Goal: Information Seeking & Learning: Learn about a topic

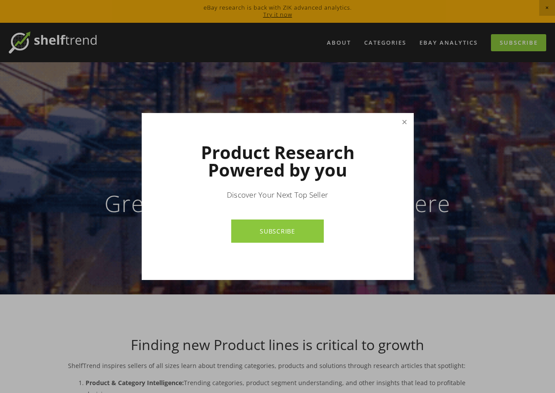
click at [410, 125] on link "Close" at bounding box center [403, 121] width 15 height 15
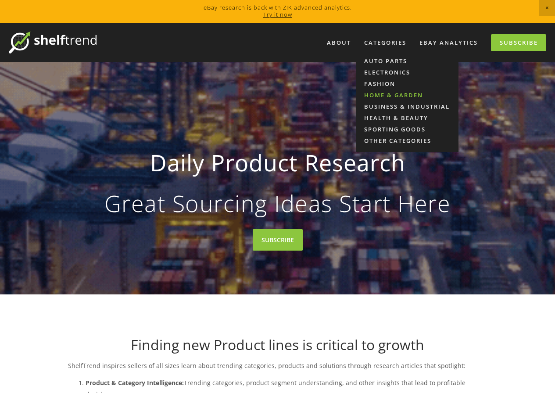
click at [395, 93] on link "Home & Garden" at bounding box center [407, 94] width 103 height 11
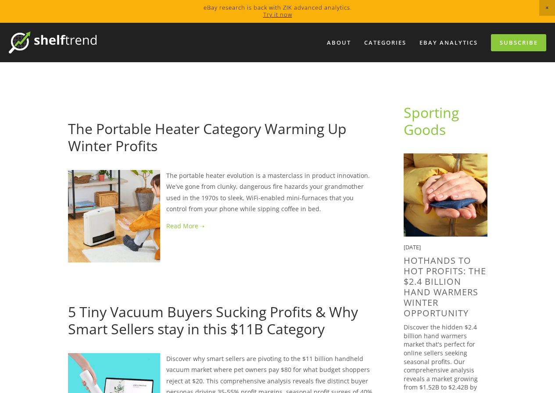
click at [138, 139] on link "The Portable Heater Category Warming Up Winter Profits" at bounding box center [207, 137] width 278 height 36
click at [139, 139] on link "The Portable Heater Category Warming Up Winter Profits" at bounding box center [207, 137] width 278 height 36
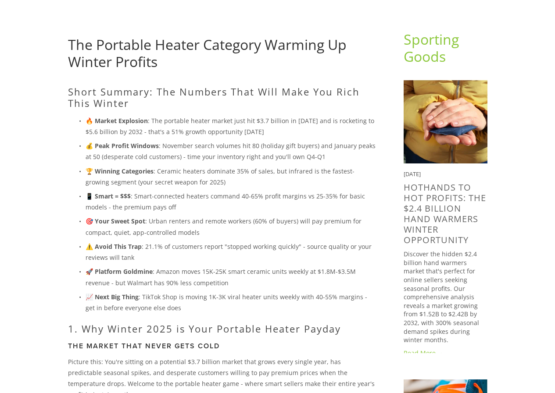
scroll to position [67, 0]
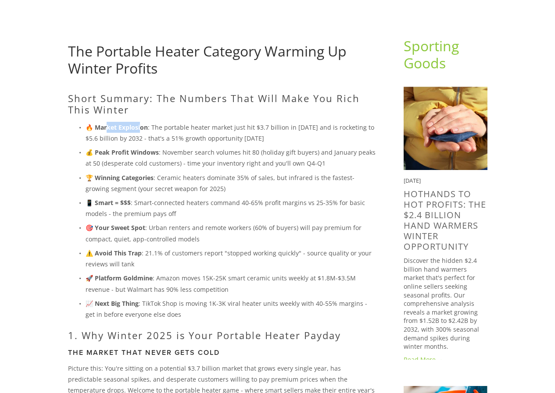
drag, startPoint x: 119, startPoint y: 127, endPoint x: 150, endPoint y: 128, distance: 30.7
click at [148, 127] on p "🔥 Market Explosion : The portable heater market just hit $3.7 billion in 2024 a…" at bounding box center [230, 133] width 290 height 22
click at [159, 128] on p "🔥 Market Explosion : The portable heater market just hit $3.7 billion in 2024 a…" at bounding box center [230, 133] width 290 height 22
drag, startPoint x: 72, startPoint y: 100, endPoint x: 166, endPoint y: 103, distance: 94.3
click at [148, 103] on h2 "Short Summary: The Numbers That Will Make You Rich This Winter" at bounding box center [221, 103] width 307 height 23
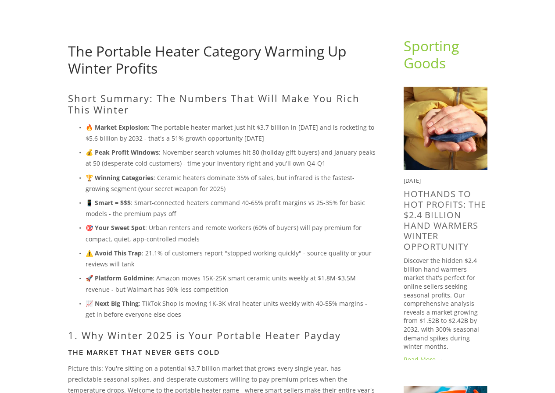
click at [178, 102] on h2 "Short Summary: The Numbers That Will Make You Rich This Winter" at bounding box center [221, 103] width 307 height 23
drag, startPoint x: 153, startPoint y: 133, endPoint x: 228, endPoint y: 128, distance: 75.6
click at [225, 128] on p "🔥 Market Explosion : The portable heater market just hit $3.7 billion in 2024 a…" at bounding box center [230, 133] width 290 height 22
click at [228, 128] on p "🔥 Market Explosion : The portable heater market just hit $3.7 billion in 2024 a…" at bounding box center [230, 133] width 290 height 22
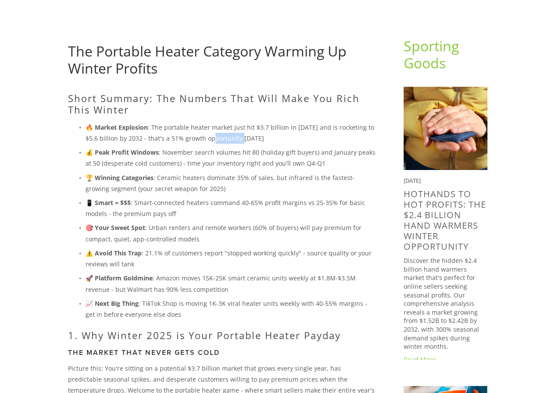
drag, startPoint x: 217, startPoint y: 138, endPoint x: 230, endPoint y: 139, distance: 13.7
click at [230, 139] on p "🔥 Market Explosion : The portable heater market just hit $3.7 billion in 2024 a…" at bounding box center [230, 133] width 290 height 22
click at [179, 148] on p "💰 Peak Profit Windows : November search volumes hit 80 (holiday gift buyers) an…" at bounding box center [230, 158] width 290 height 22
click at [167, 153] on p "💰 Peak Profit Windows : November search volumes hit 80 (holiday gift buyers) an…" at bounding box center [230, 158] width 290 height 22
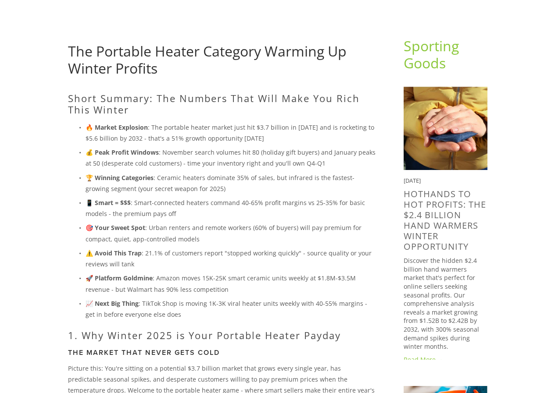
click at [157, 152] on strong "💰 Peak Profit Windows" at bounding box center [121, 152] width 73 height 8
drag, startPoint x: 183, startPoint y: 157, endPoint x: 230, endPoint y: 156, distance: 47.4
click at [227, 155] on p "💰 Peak Profit Windows : November search volumes hit 80 (holiday gift buyers) an…" at bounding box center [230, 158] width 290 height 22
click at [231, 157] on p "💰 Peak Profit Windows : November search volumes hit 80 (holiday gift buyers) an…" at bounding box center [230, 158] width 290 height 22
click at [209, 156] on p "💰 Peak Profit Windows : November search volumes hit 80 (holiday gift buyers) an…" at bounding box center [230, 158] width 290 height 22
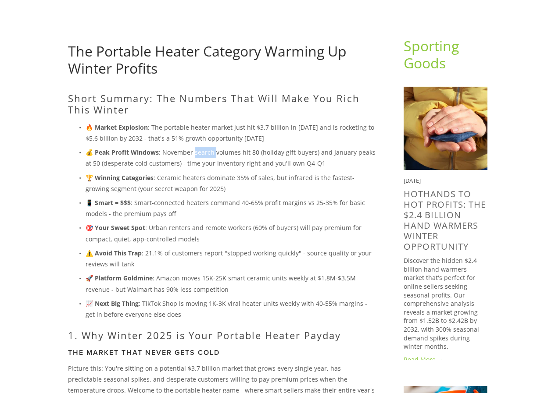
click at [209, 156] on p "💰 Peak Profit Windows : November search volumes hit 80 (holiday gift buyers) an…" at bounding box center [230, 158] width 290 height 22
click at [227, 156] on p "💰 Peak Profit Windows : November search volumes hit 80 (holiday gift buyers) an…" at bounding box center [230, 158] width 290 height 22
click at [242, 153] on p "💰 Peak Profit Windows : November search volumes hit 80 (holiday gift buyers) an…" at bounding box center [230, 158] width 290 height 22
click at [252, 153] on p "💰 Peak Profit Windows : November search volumes hit 80 (holiday gift buyers) an…" at bounding box center [230, 158] width 290 height 22
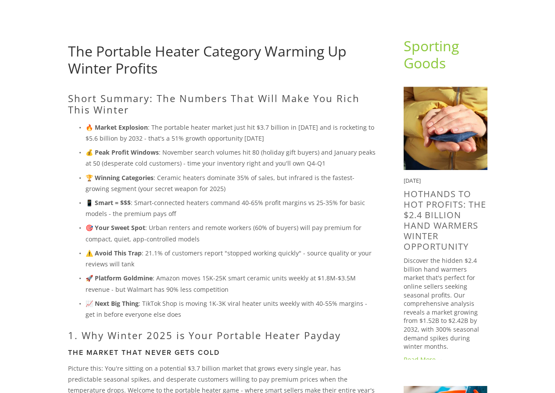
click at [271, 149] on p "💰 Peak Profit Windows : November search volumes hit 80 (holiday gift buyers) an…" at bounding box center [230, 158] width 290 height 22
click at [302, 149] on p "💰 Peak Profit Windows : November search volumes hit 80 (holiday gift buyers) an…" at bounding box center [230, 158] width 290 height 22
click at [334, 152] on p "💰 Peak Profit Windows : November search volumes hit 80 (holiday gift buyers) an…" at bounding box center [230, 158] width 290 height 22
click at [336, 153] on p "💰 Peak Profit Windows : November search volumes hit 80 (holiday gift buyers) an…" at bounding box center [230, 158] width 290 height 22
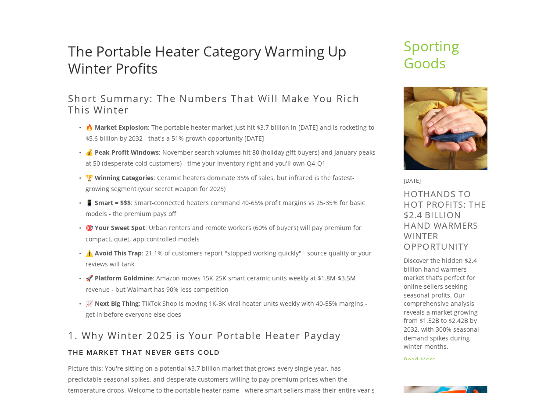
click at [109, 160] on p "💰 Peak Profit Windows : November search volumes hit 80 (holiday gift buyers) an…" at bounding box center [230, 158] width 290 height 22
click at [169, 160] on p "💰 Peak Profit Windows : November search volumes hit 80 (holiday gift buyers) an…" at bounding box center [230, 158] width 290 height 22
click at [196, 161] on p "💰 Peak Profit Windows : November search volumes hit 80 (holiday gift buyers) an…" at bounding box center [230, 158] width 290 height 22
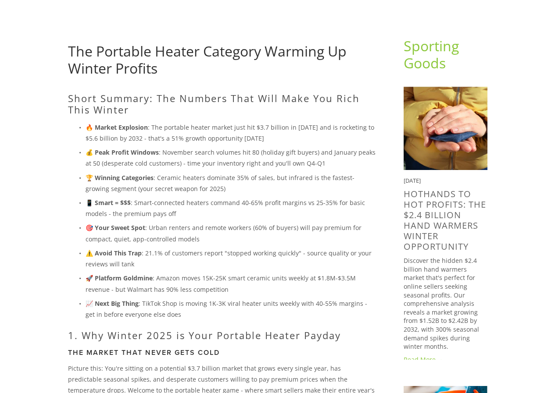
click at [232, 161] on p "💰 Peak Profit Windows : November search volumes hit 80 (holiday gift buyers) an…" at bounding box center [230, 158] width 290 height 22
click at [95, 63] on link "The Portable Heater Category Warming Up Winter Profits" at bounding box center [207, 60] width 278 height 36
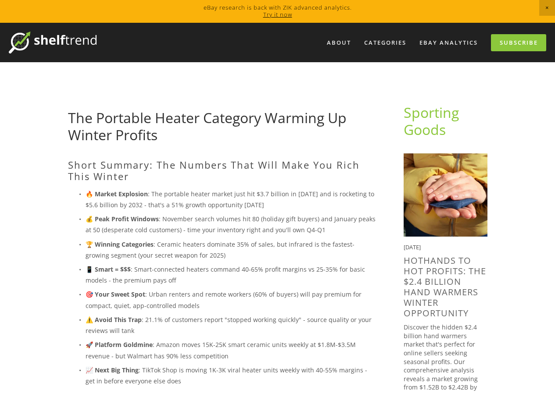
click at [77, 162] on h2 "Short Summary: The Numbers That Will Make You Rich This Winter" at bounding box center [221, 170] width 307 height 23
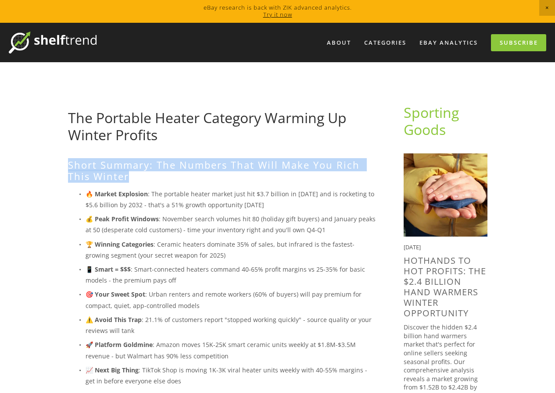
click at [77, 162] on h2 "Short Summary: The Numbers That Will Make You Rich This Winter" at bounding box center [221, 170] width 307 height 23
click at [146, 174] on h2 "Short Summary: The Numbers That Will Make You Rich This Winter" at bounding box center [221, 170] width 307 height 23
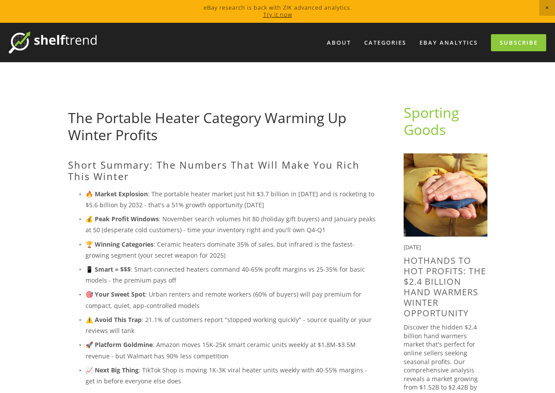
click at [159, 189] on p "🔥 Market Explosion : The portable heater market just hit $3.7 billion in [DATE]…" at bounding box center [230, 200] width 290 height 22
drag, startPoint x: 161, startPoint y: 195, endPoint x: 206, endPoint y: 192, distance: 44.8
click at [206, 192] on p "🔥 Market Explosion : The portable heater market just hit $3.7 billion in [DATE]…" at bounding box center [230, 200] width 290 height 22
copy p "portable heater"
